Goal: Information Seeking & Learning: Learn about a topic

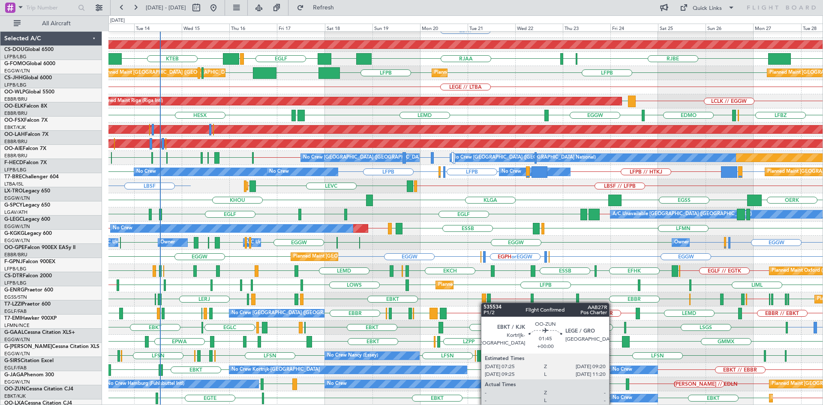
scroll to position [93, 0]
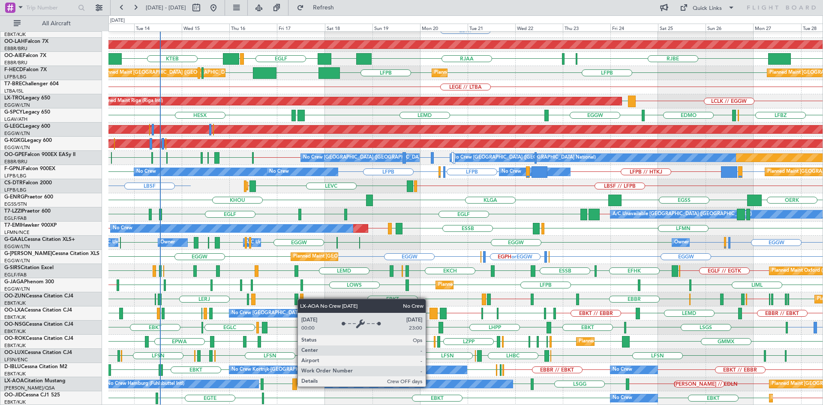
click at [430, 382] on div "No Crew" at bounding box center [419, 384] width 188 height 8
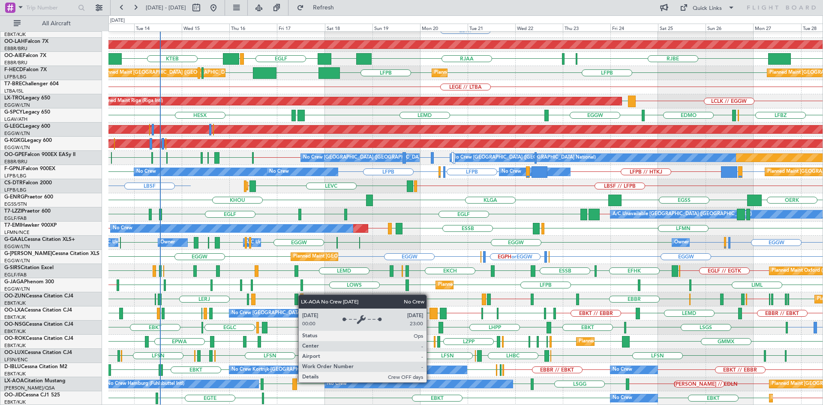
click at [430, 382] on div "No Crew" at bounding box center [419, 384] width 188 height 8
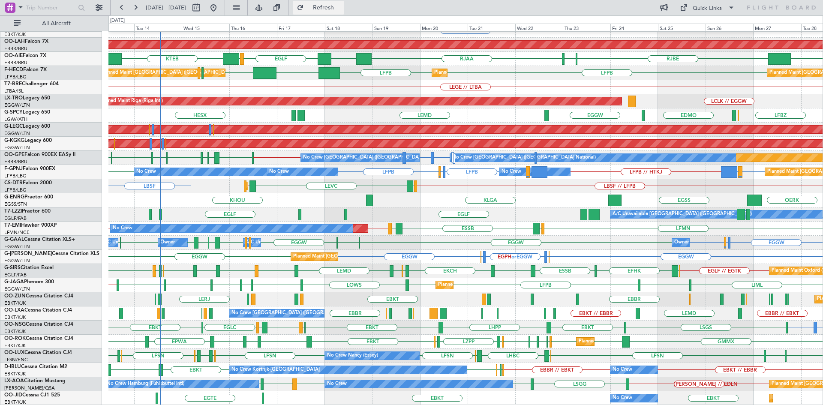
click at [337, 9] on span "Refresh" at bounding box center [323, 8] width 36 height 6
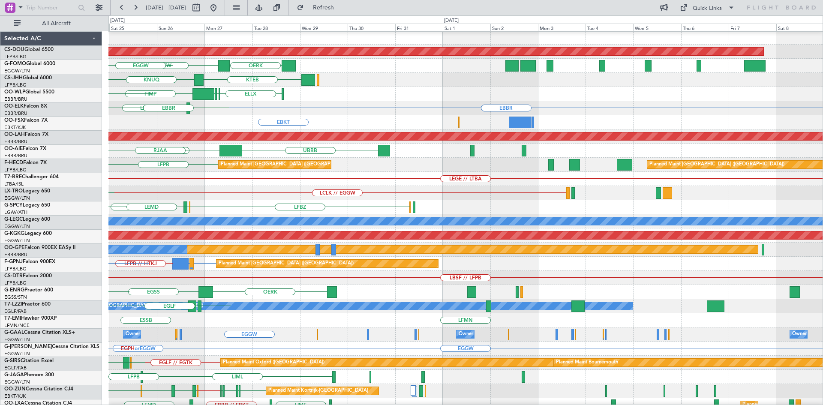
scroll to position [3, 0]
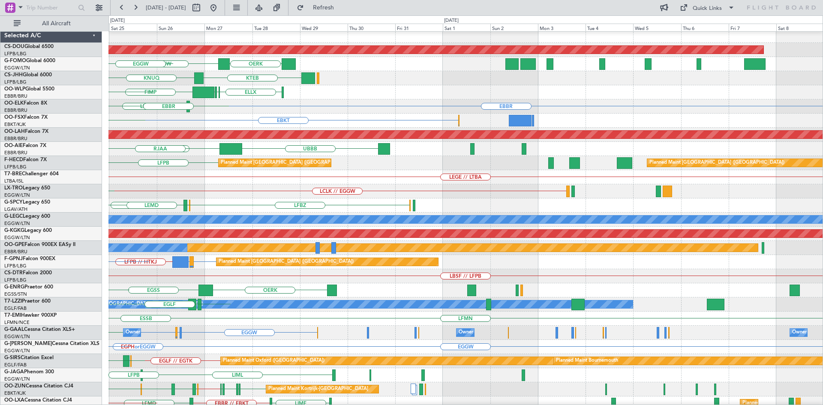
click at [0, 209] on div "Planned Maint London ([GEOGRAPHIC_DATA]) OERK EGGW KSFO EGGW [GEOGRAPHIC_DATA] …" at bounding box center [411, 209] width 823 height 389
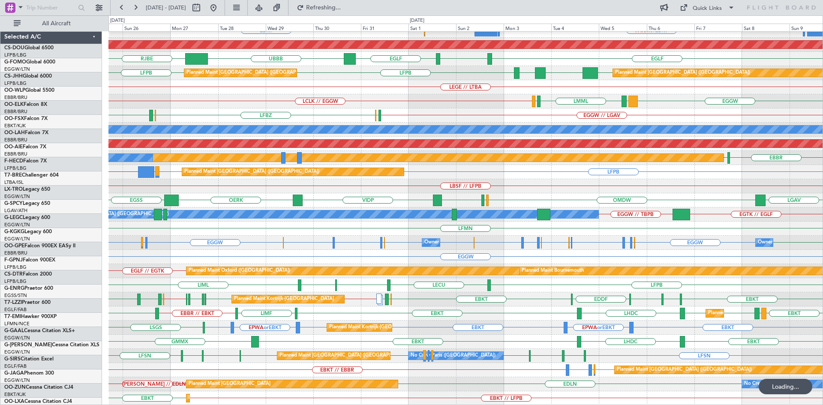
scroll to position [93, 0]
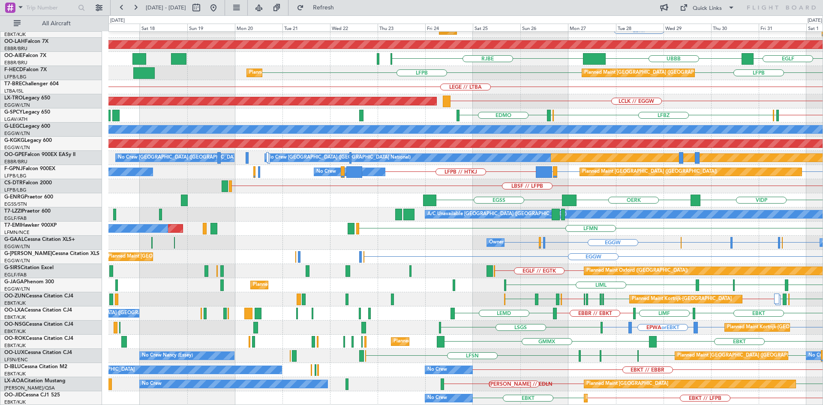
click at [730, 202] on div "EBBR LFMN No Crew [GEOGRAPHIC_DATA] (Brussels National) EBKT Planned Maint [GEO…" at bounding box center [465, 172] width 714 height 467
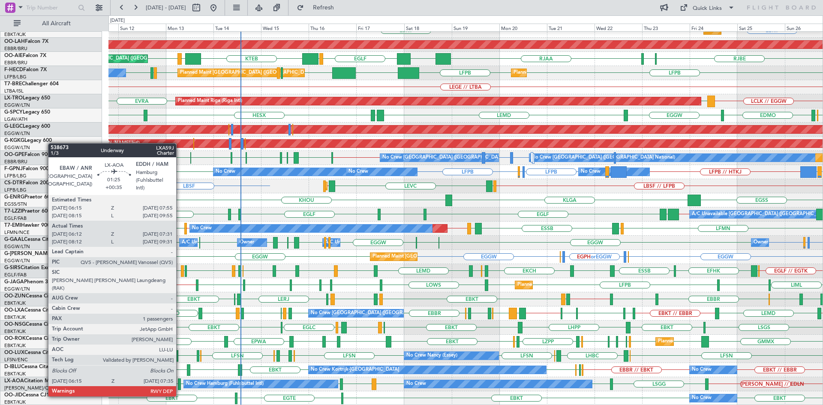
click at [180, 379] on div at bounding box center [179, 384] width 3 height 12
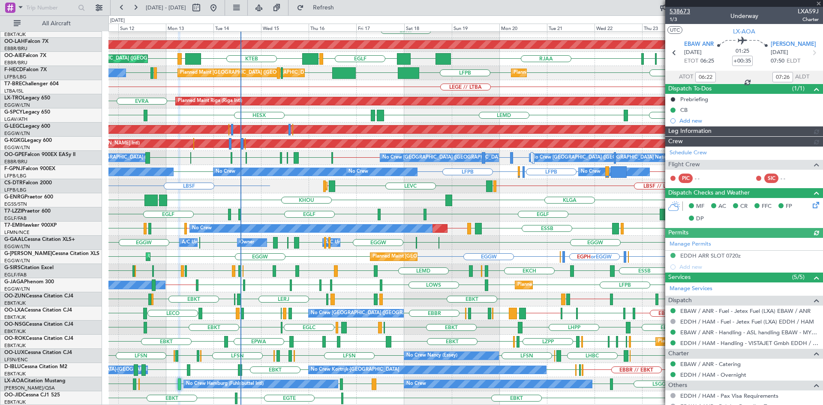
click at [683, 9] on span "538673" at bounding box center [679, 11] width 21 height 9
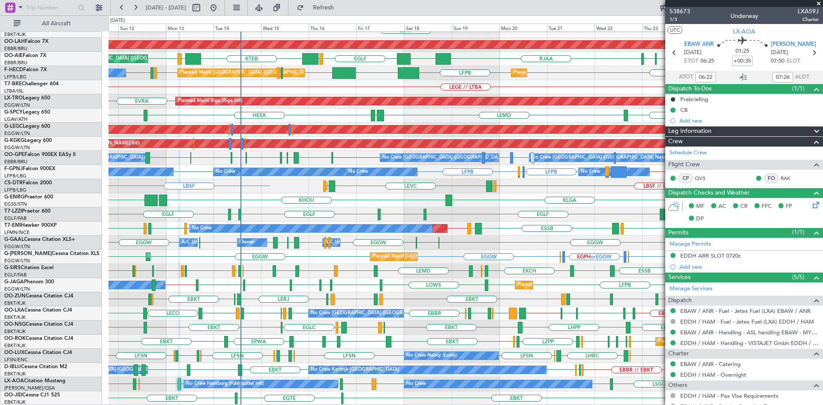
click at [819, 3] on span at bounding box center [818, 4] width 9 height 8
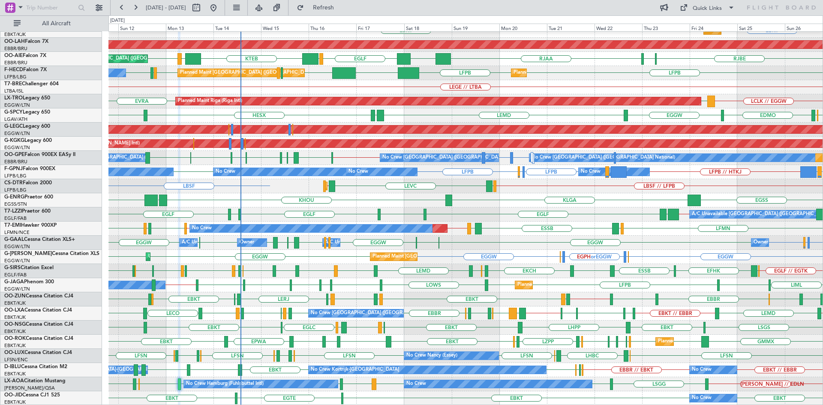
type input "0"
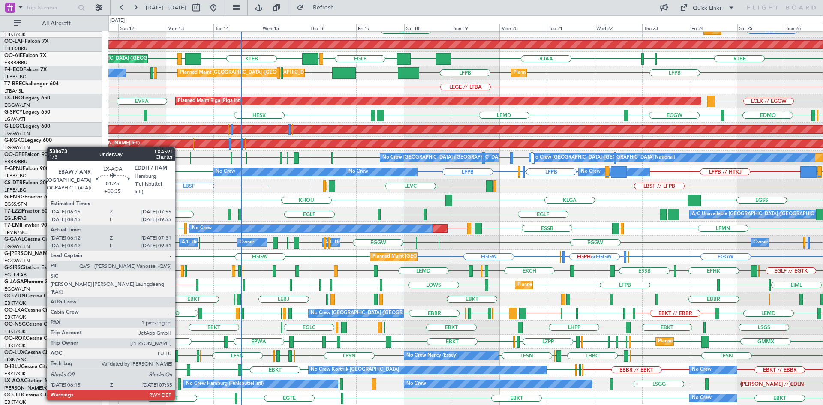
click at [179, 383] on div at bounding box center [179, 384] width 3 height 12
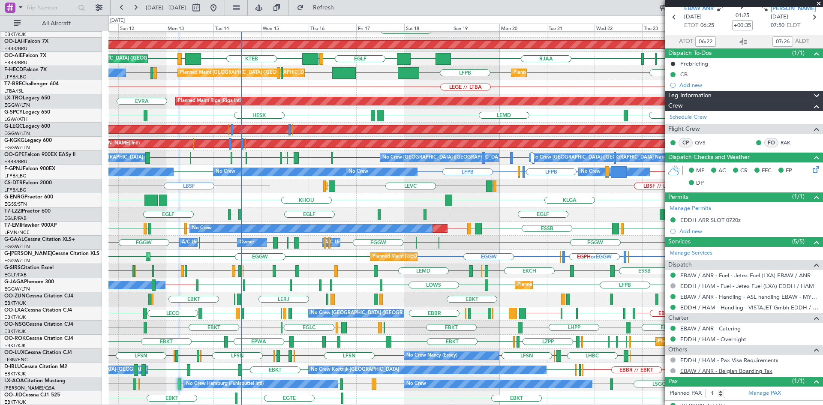
scroll to position [50, 0]
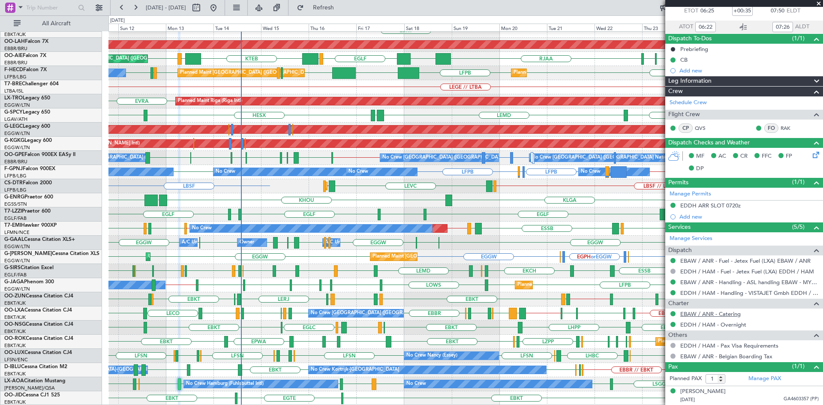
click at [704, 314] on link "EBAW / ANR - Catering" at bounding box center [710, 313] width 60 height 7
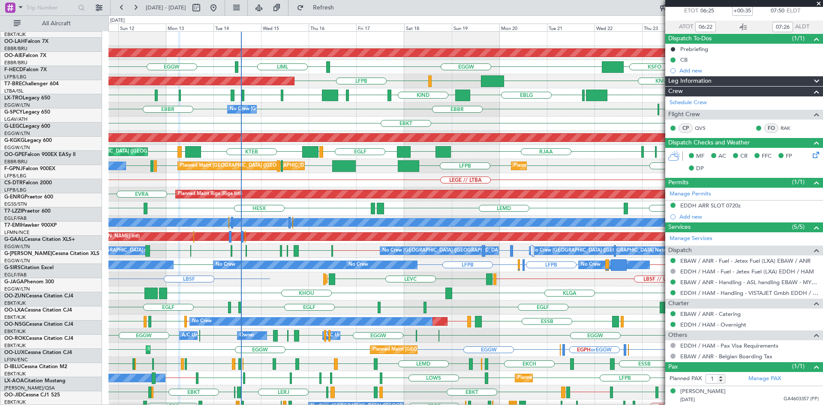
scroll to position [0, 0]
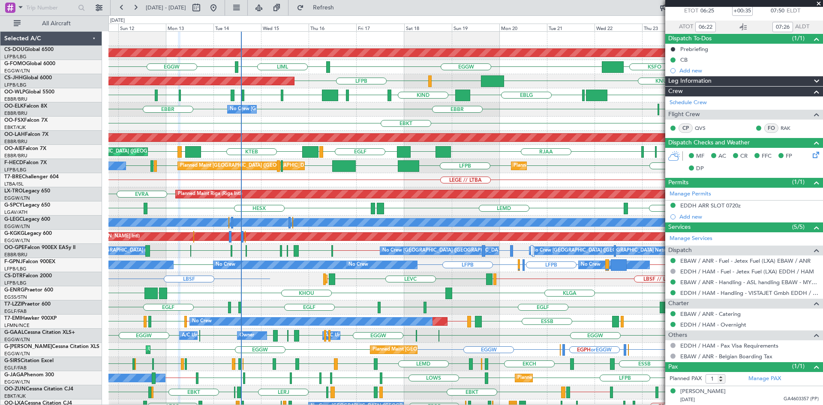
click at [817, 6] on span at bounding box center [818, 4] width 9 height 8
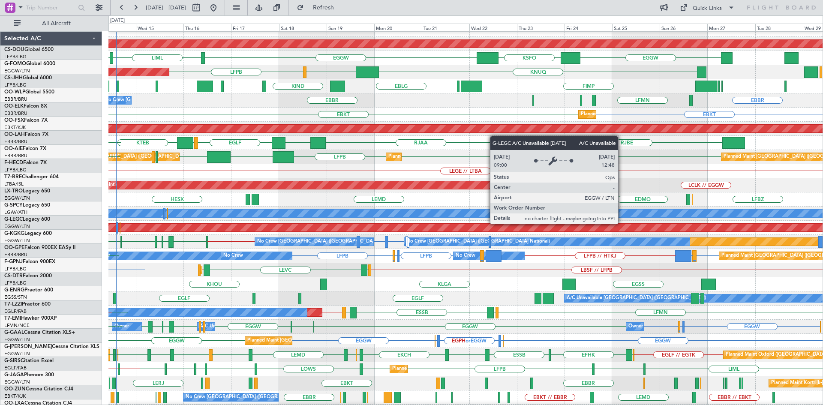
scroll to position [9, 0]
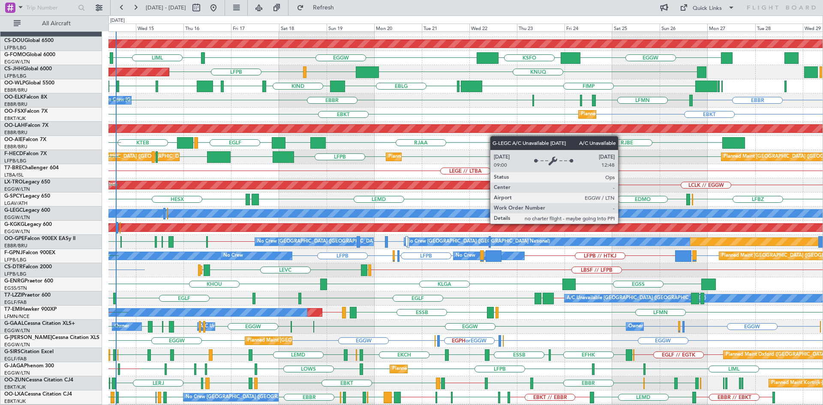
click at [497, 214] on div "A/C Unavailable [GEOGRAPHIC_DATA] ([GEOGRAPHIC_DATA])" at bounding box center [465, 213] width 2141 height 8
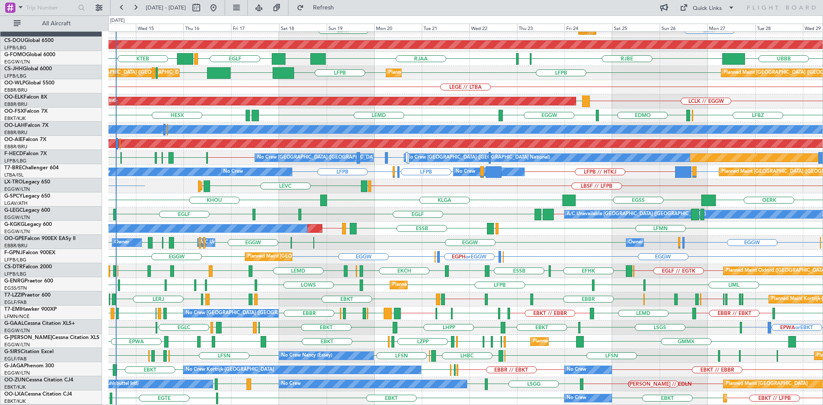
scroll to position [93, 0]
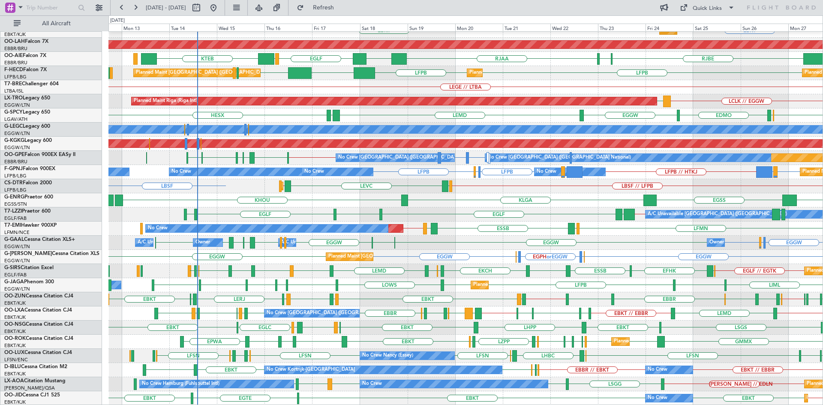
click at [358, 247] on div "EBBR [GEOGRAPHIC_DATA] LFMN [GEOGRAPHIC_DATA] ELLX No Crew [GEOGRAPHIC_DATA] (B…" at bounding box center [465, 172] width 714 height 467
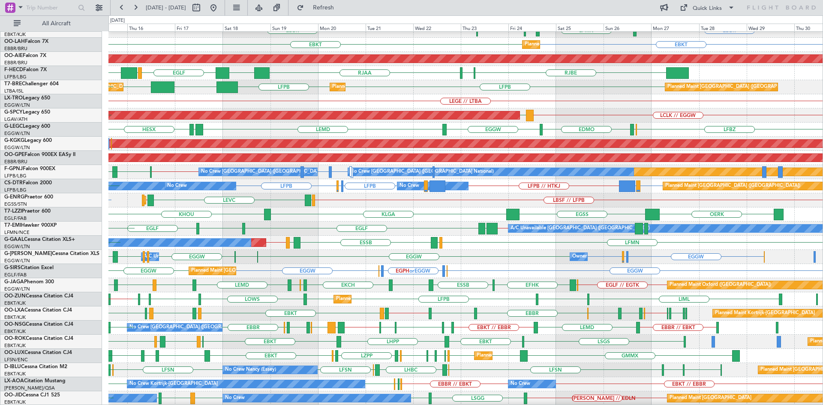
scroll to position [79, 0]
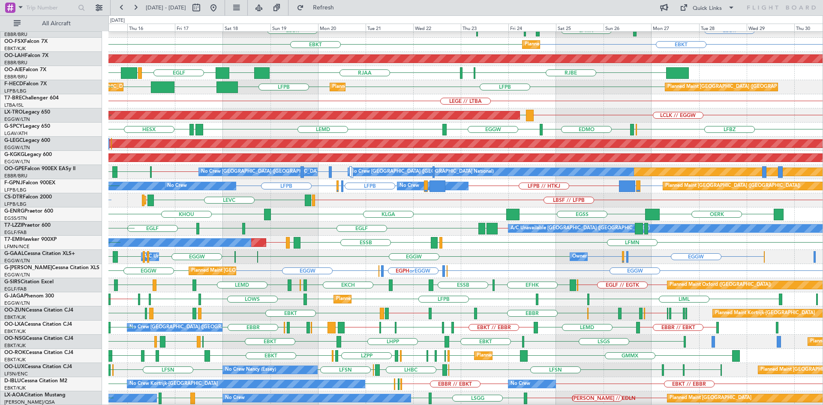
click at [424, 244] on div "LFMN ESSB LMML LFMN // LSZH LMML Planned Maint No Crew LSZH // LFMN LSZH // LFM…" at bounding box center [465, 243] width 714 height 14
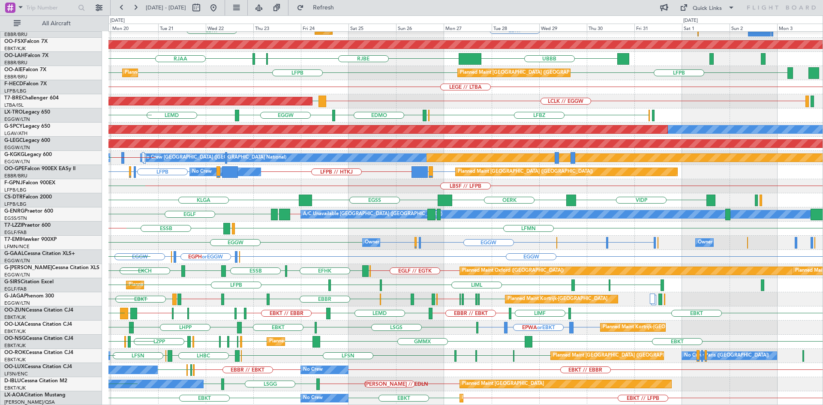
scroll to position [93, 0]
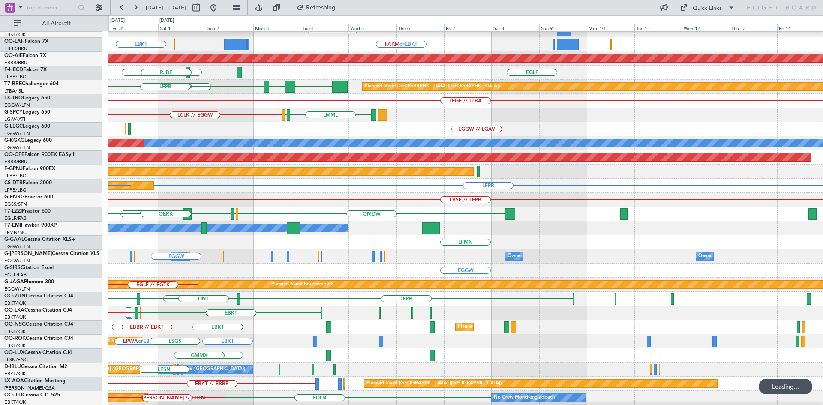
click at [59, 195] on div "LIML // EBBR EBLG ELLX LIML EBBR FAKM or EBKT FALA or EBKT EHRD or EBKT EBKT Pl…" at bounding box center [411, 209] width 823 height 389
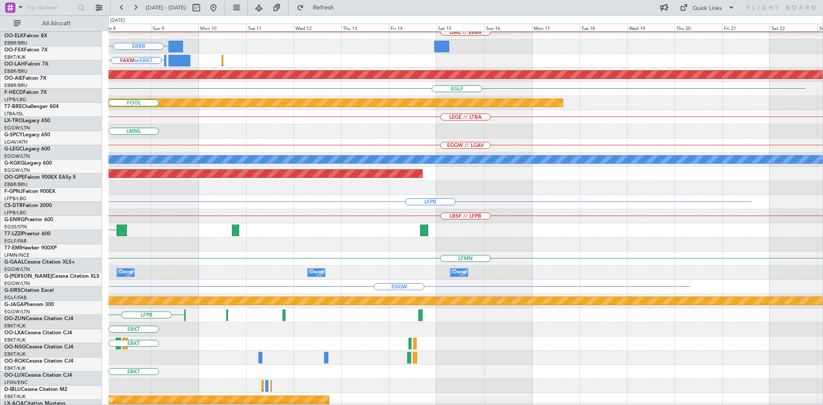
scroll to position [61, 0]
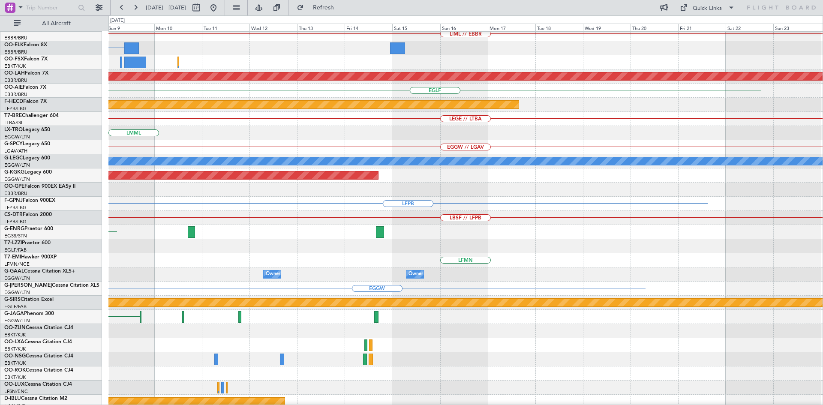
click at [170, 266] on div "LFMN" at bounding box center [465, 260] width 714 height 14
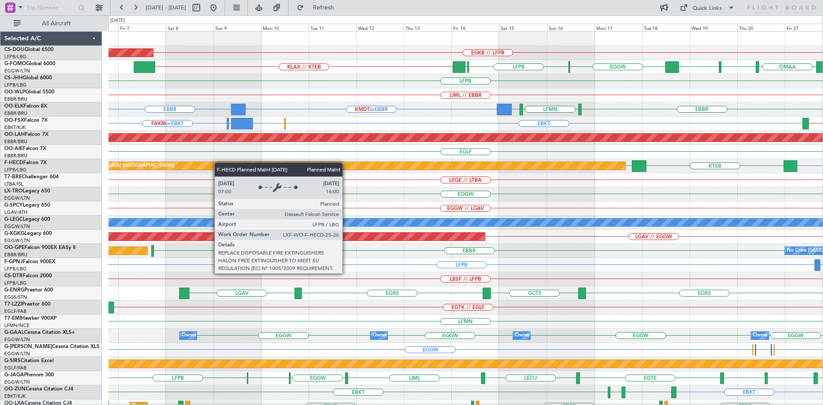
scroll to position [0, 0]
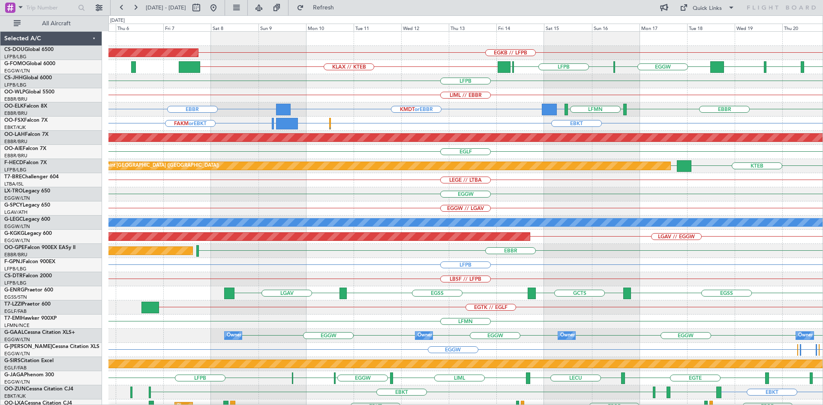
click at [284, 179] on div "EGKB // LFPB Planned Maint London (Biggin Hill) LFPB EGGW KLAX // KTEB EGGW OER…" at bounding box center [465, 265] width 714 height 467
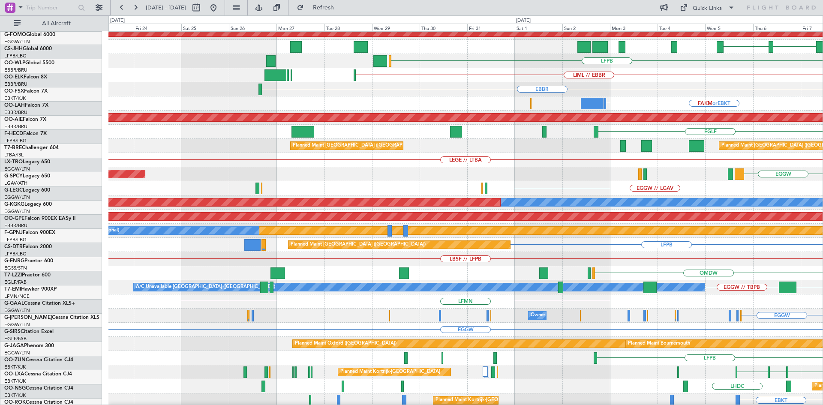
scroll to position [4, 0]
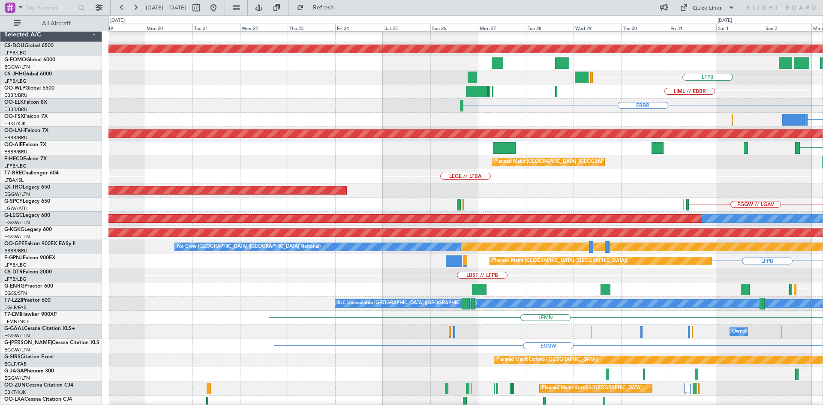
click at [822, 218] on html "05 Nov 2025 - 20 Nov 2025 Refresh Quick Links All Aircraft Planned Maint London…" at bounding box center [411, 202] width 823 height 405
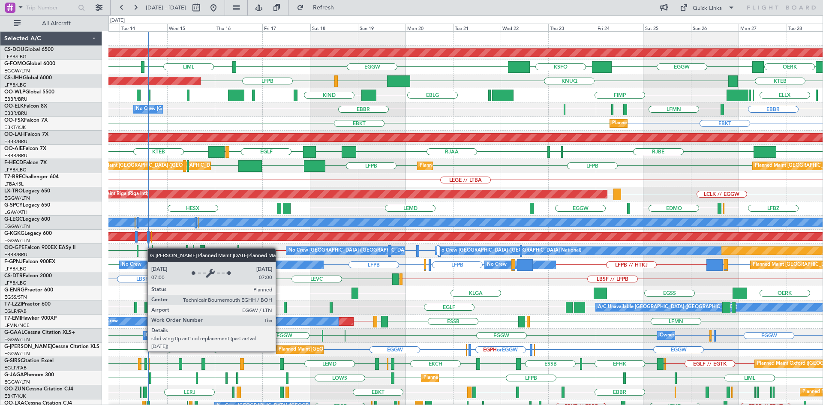
scroll to position [93, 0]
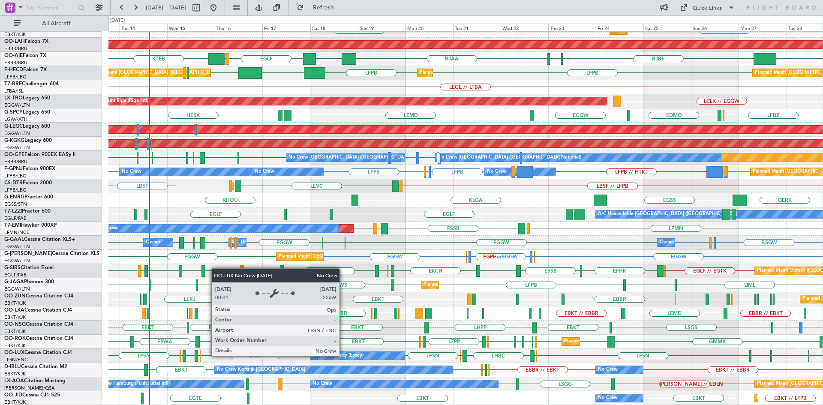
click at [343, 356] on div "No Crew Nancy (Essey)" at bounding box center [337, 355] width 51 height 13
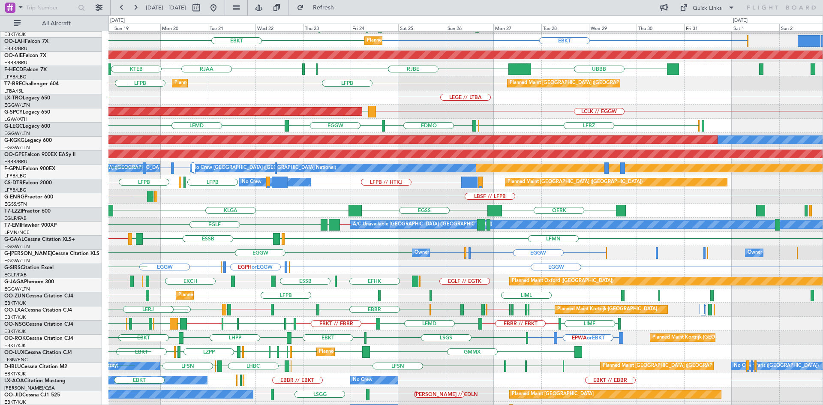
scroll to position [87, 0]
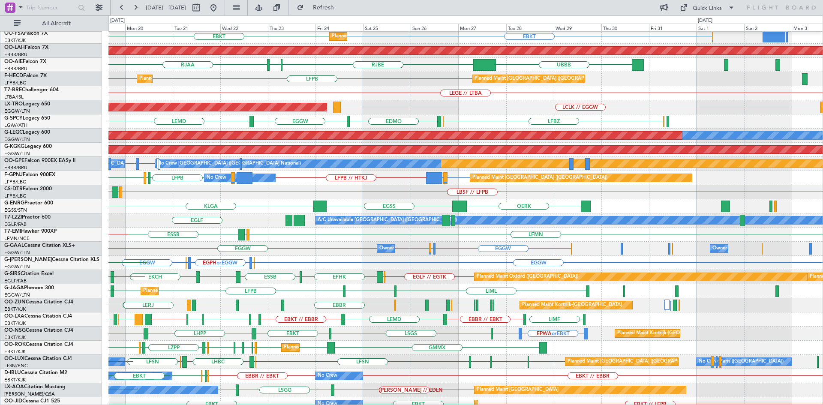
click at [218, 95] on div "LEGE // LTBA" at bounding box center [465, 93] width 714 height 14
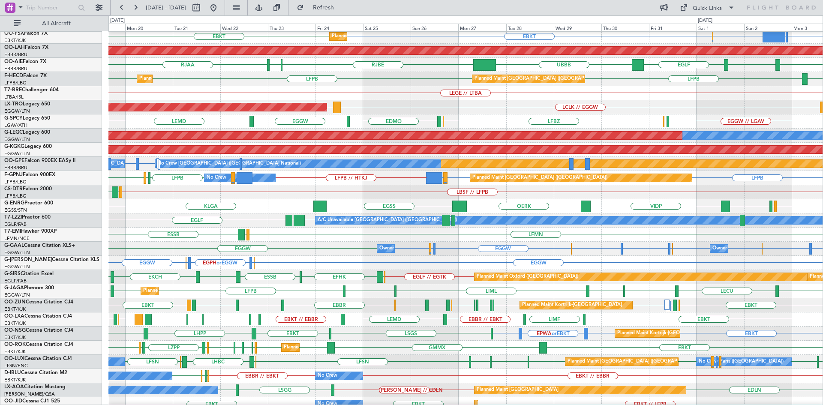
scroll to position [93, 0]
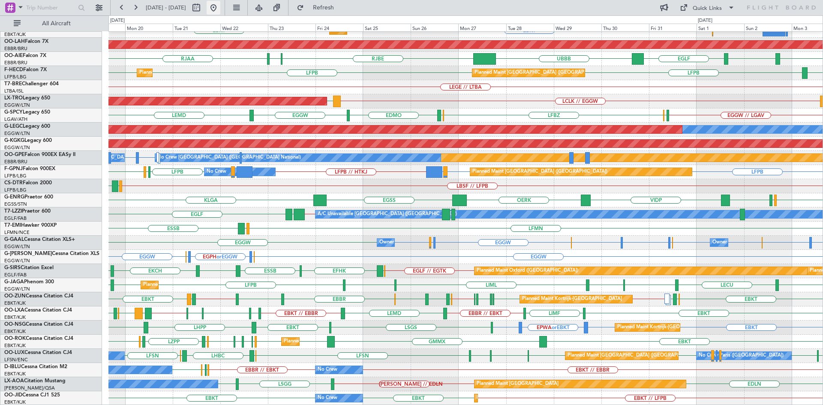
drag, startPoint x: 243, startPoint y: 9, endPoint x: 245, endPoint y: 13, distance: 5.0
click at [220, 9] on button at bounding box center [213, 8] width 14 height 14
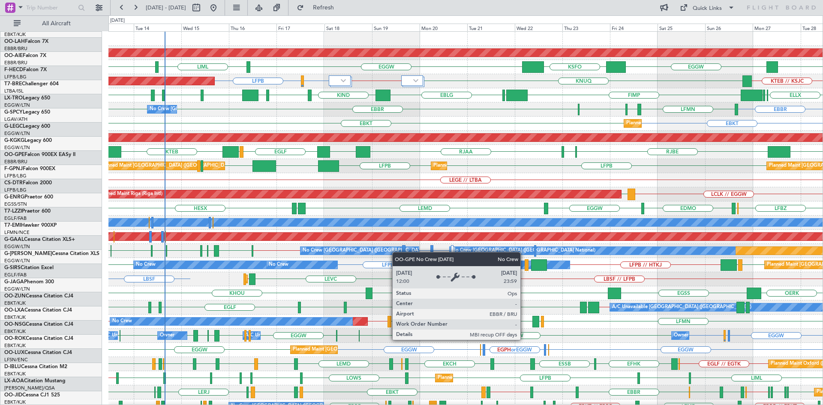
scroll to position [0, 0]
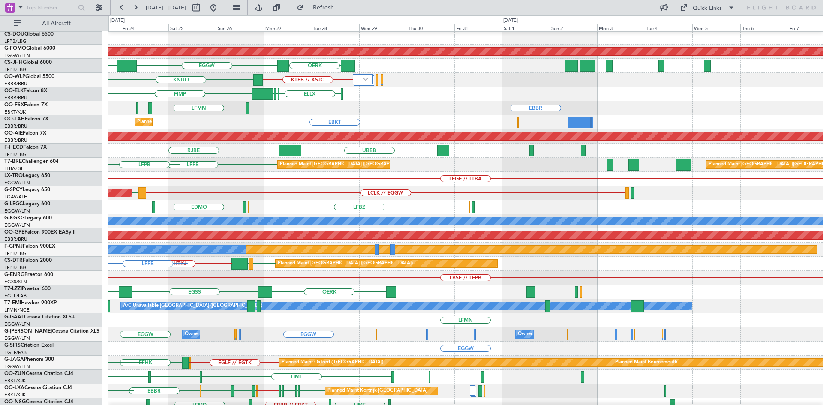
scroll to position [1, 0]
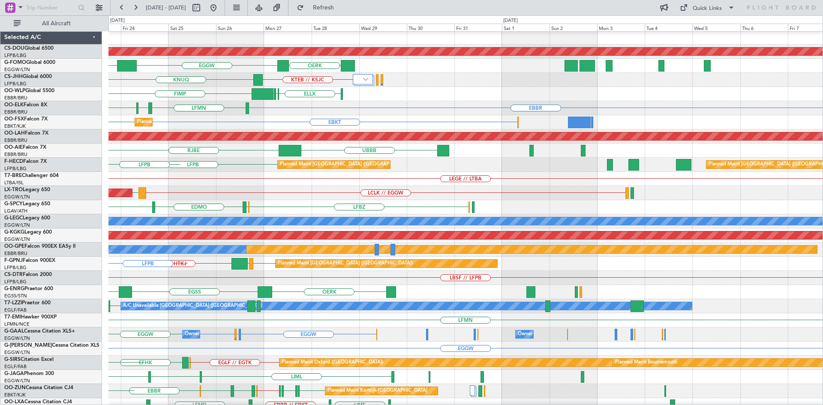
click at [96, 159] on div "Planned Maint London (Biggin Hill) OERK EGGW KSFO EGGW KTEB // KSJC KNUQ ELLX E…" at bounding box center [411, 209] width 823 height 389
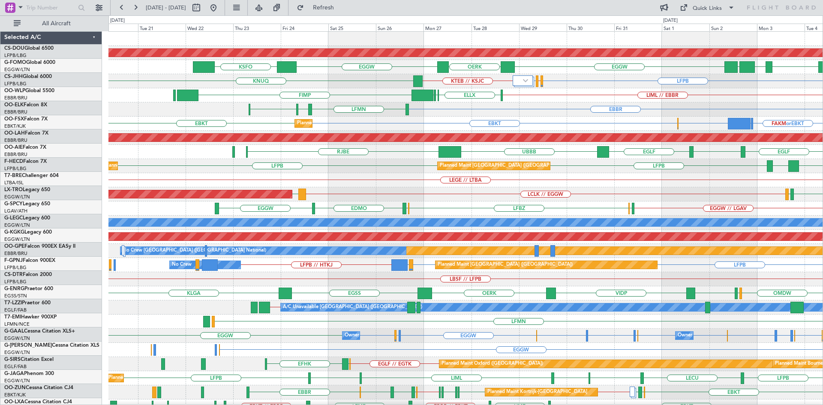
scroll to position [0, 0]
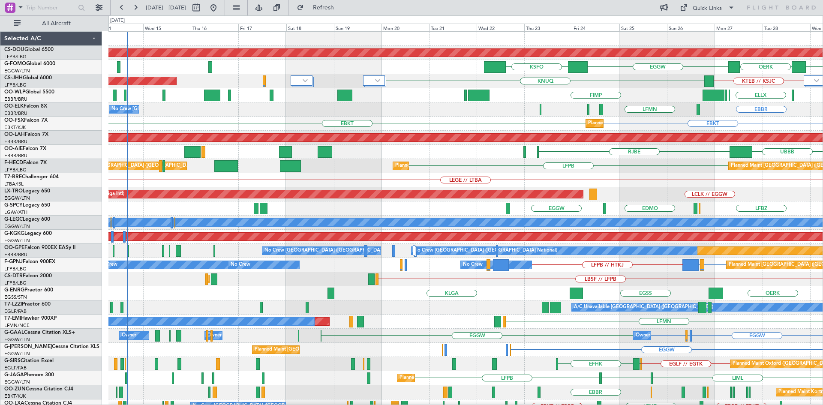
click at [822, 222] on html "23 Oct 2025 - 07 Nov 2025 Refresh Quick Links All Aircraft Planned Maint London…" at bounding box center [411, 202] width 823 height 405
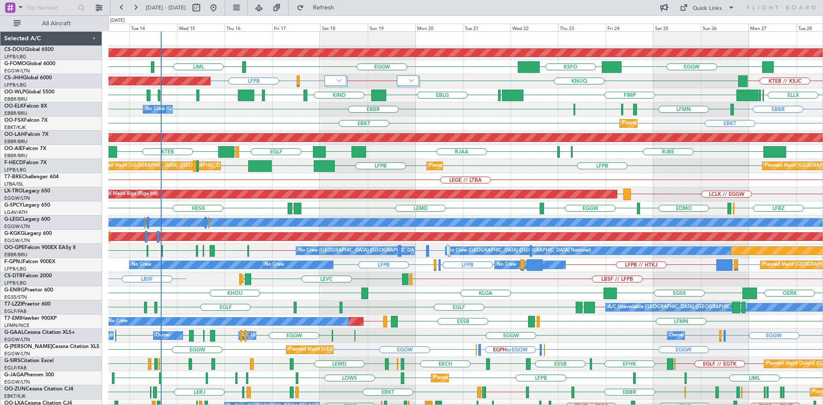
click at [390, 182] on div "LEGE // LTBA" at bounding box center [465, 180] width 714 height 14
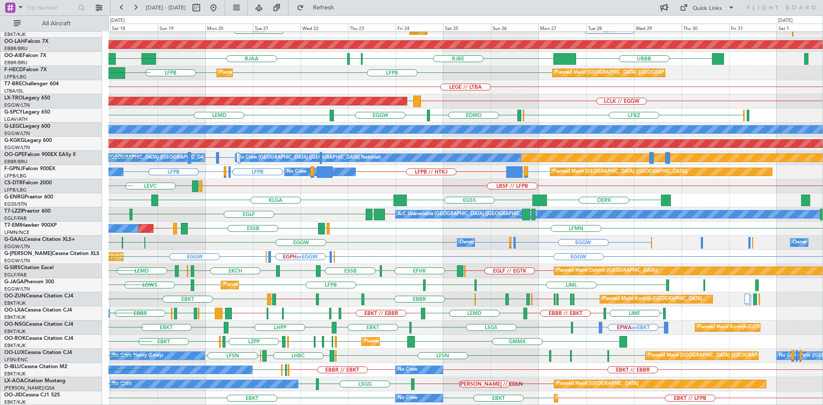
scroll to position [93, 0]
click at [328, 219] on div "EBBR LFMN EDDH ELLX EBBR No Crew Brussels (Brussels National) EBBR EBKT EBKT Pl…" at bounding box center [465, 172] width 714 height 467
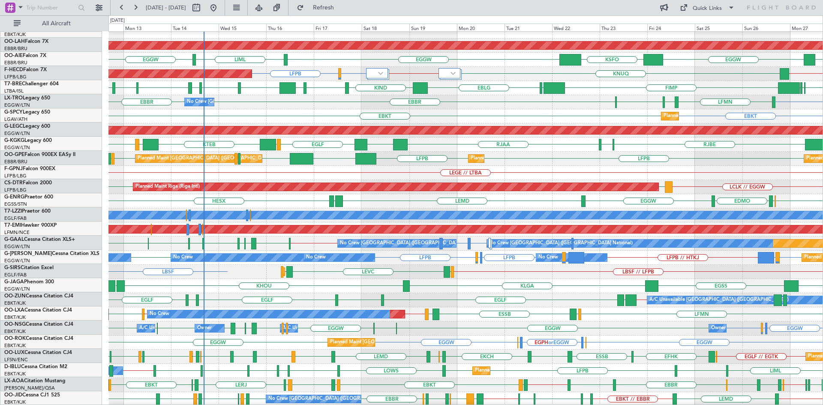
scroll to position [0, 0]
